Goal: Navigation & Orientation: Find specific page/section

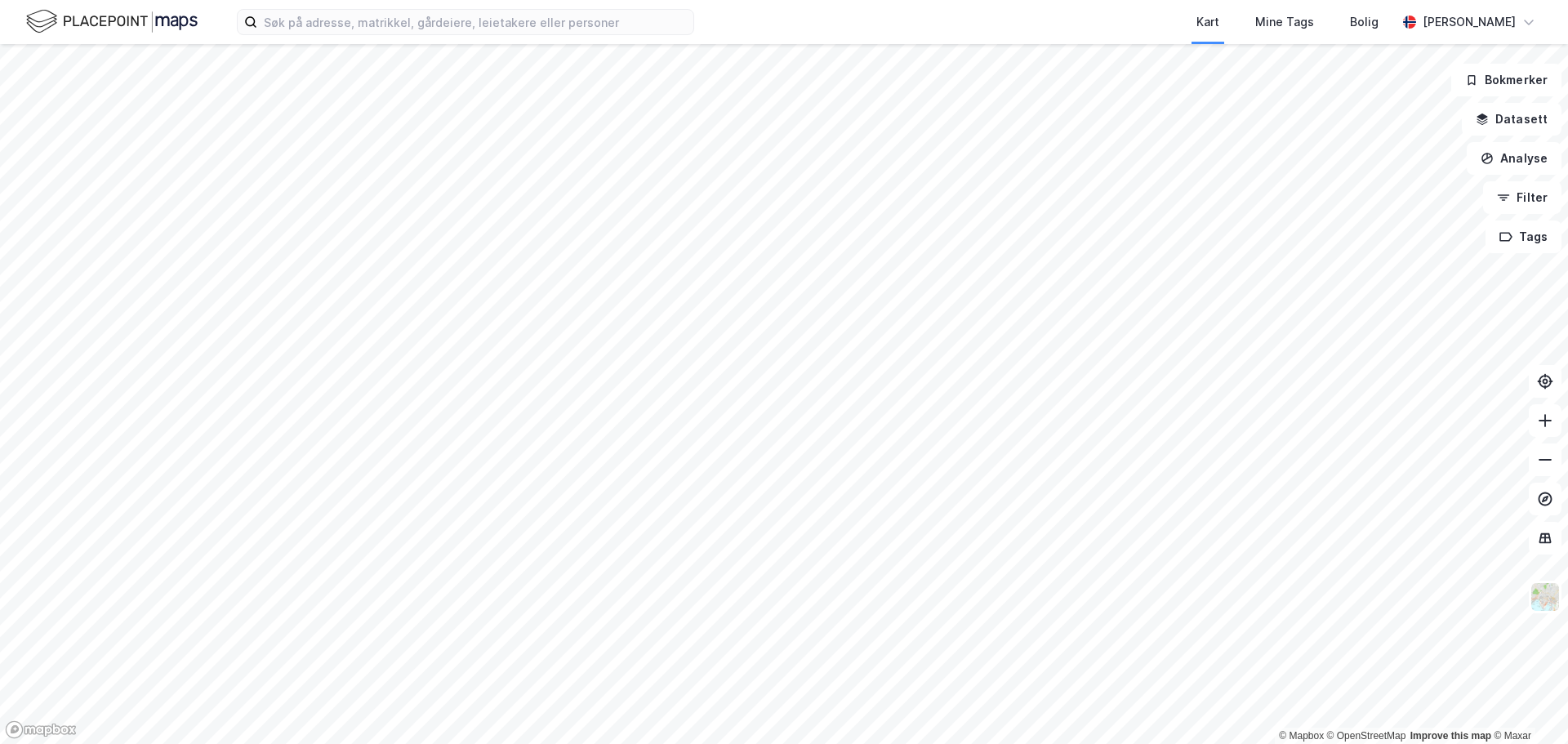
click at [414, 41] on div "Kart Mine Tags [PERSON_NAME]" at bounding box center [784, 22] width 1568 height 44
click at [414, 28] on input at bounding box center [475, 22] width 436 height 25
click at [1507, 83] on button "Bokmerker" at bounding box center [1506, 79] width 110 height 33
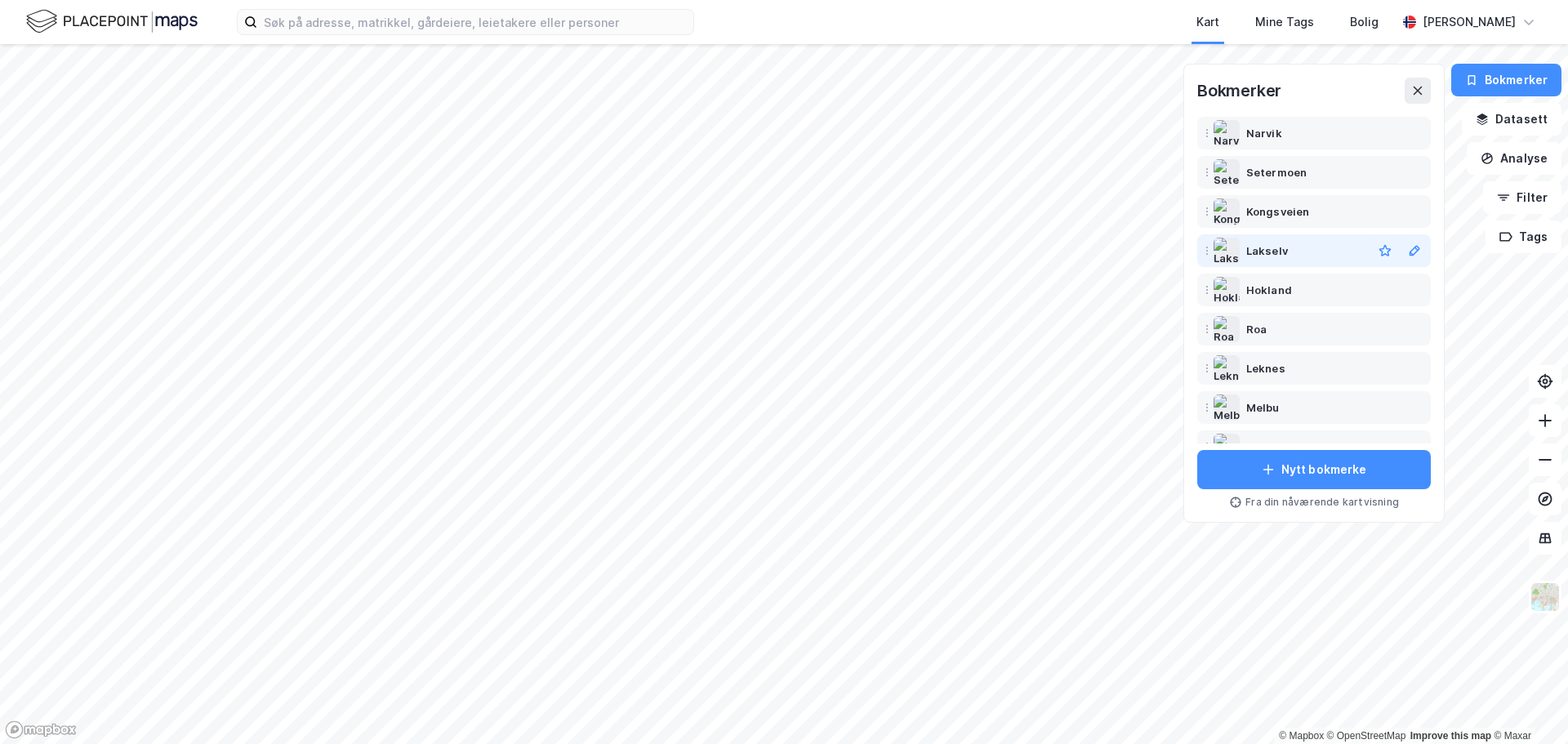
click at [1266, 250] on div "Lakselv" at bounding box center [1266, 250] width 41 height 19
